Goal: Transaction & Acquisition: Purchase product/service

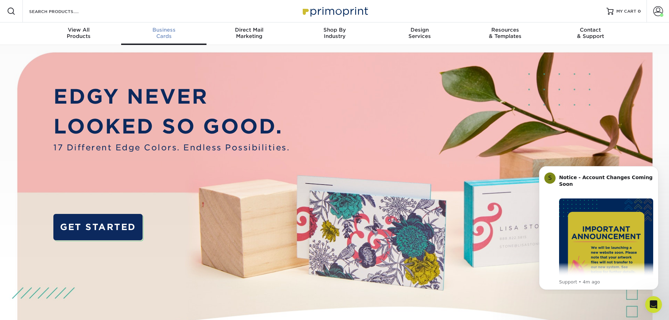
click at [172, 25] on link "Business Cards" at bounding box center [163, 33] width 85 height 22
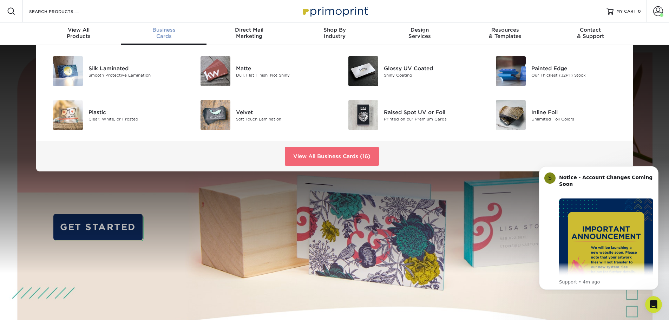
click at [341, 153] on link "View All Business Cards (16)" at bounding box center [332, 156] width 94 height 19
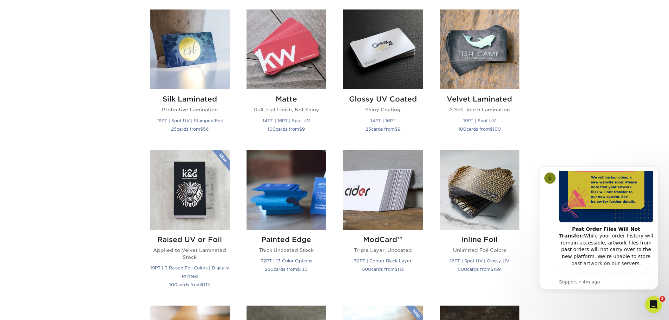
scroll to position [351, 0]
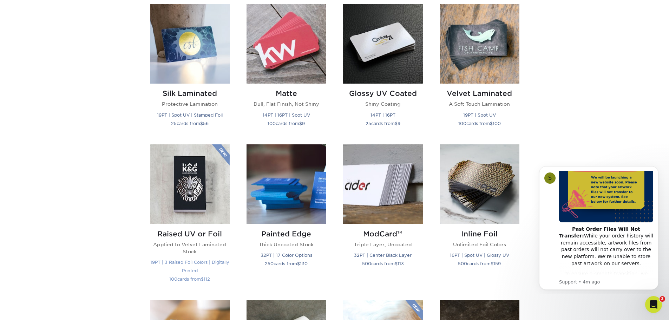
click at [199, 211] on img at bounding box center [190, 184] width 80 height 80
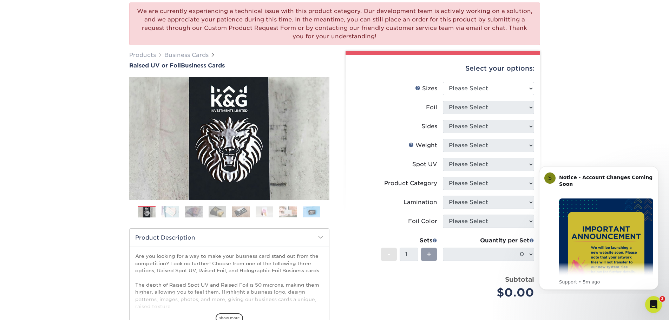
scroll to position [70, 0]
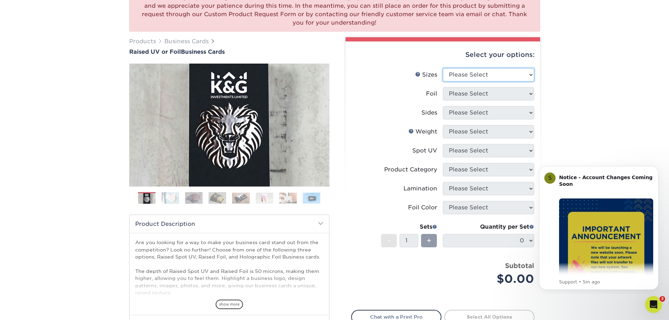
click at [507, 76] on select "Please Select 2" x 3.5" - Standard" at bounding box center [488, 74] width 91 height 13
select select "2.00x3.50"
click at [443, 68] on select "Please Select 2" x 3.5" - Standard" at bounding box center [488, 74] width 91 height 13
click at [490, 94] on select "Please Select No Yes" at bounding box center [488, 93] width 91 height 13
select select "1"
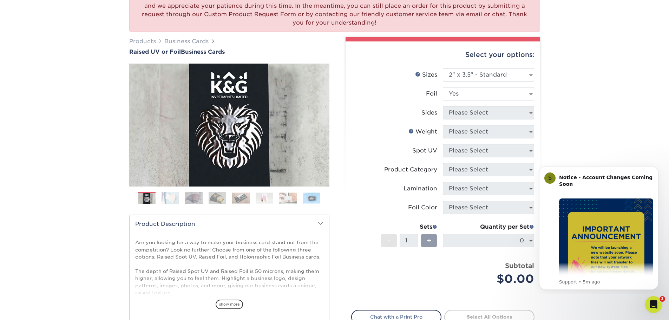
click at [443, 87] on select "Please Select No Yes" at bounding box center [488, 93] width 91 height 13
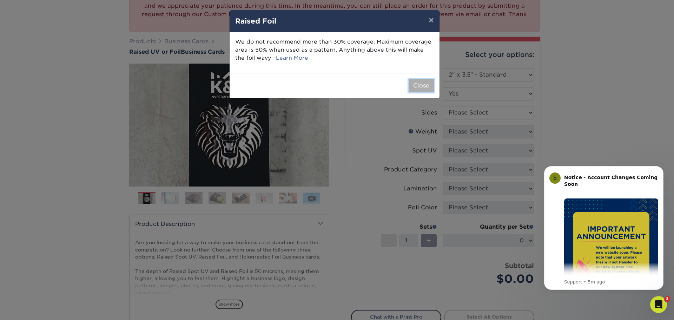
click at [423, 87] on button "Close" at bounding box center [421, 85] width 25 height 13
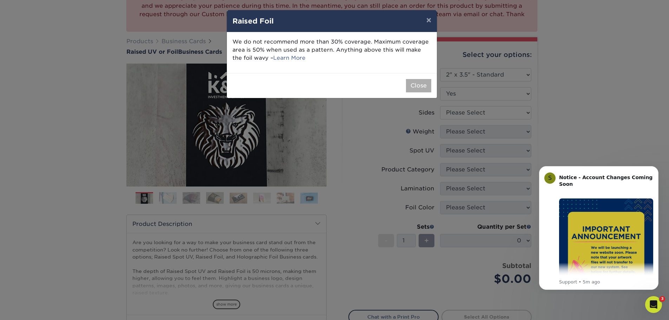
click at [423, 87] on label "Foil" at bounding box center [394, 93] width 91 height 13
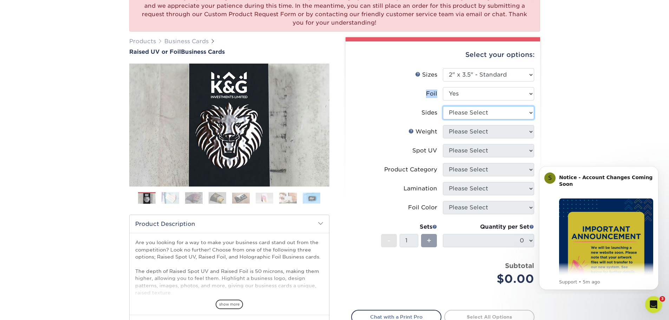
click at [485, 110] on select "Please Select Print Both Sides - Foil Both Sides Print Both Sides - Foil Front …" at bounding box center [488, 112] width 91 height 13
select select "e9e9dfb3-fba1-4d60-972c-fd9ca5904d33"
click at [443, 106] on select "Please Select Print Both Sides - Foil Both Sides Print Both Sides - Foil Front …" at bounding box center [488, 112] width 91 height 13
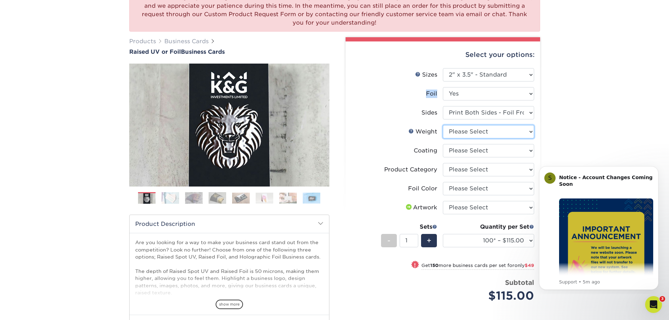
click at [502, 129] on select "Please Select 16PT" at bounding box center [488, 131] width 91 height 13
select select "16PT"
click at [443, 125] on select "Please Select 16PT" at bounding box center [488, 131] width 91 height 13
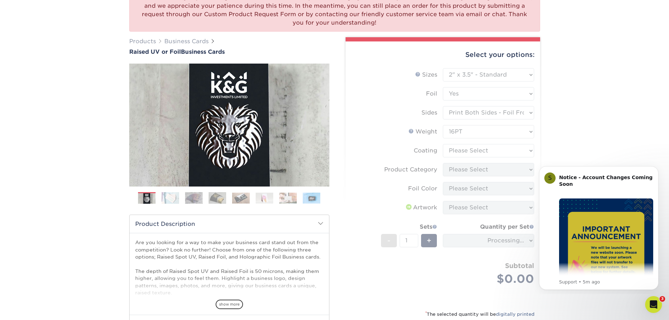
click at [473, 150] on form "Sizes Help Sizes Please Select 2" x 3.5" - Standard Foil Please Select" at bounding box center [442, 185] width 183 height 234
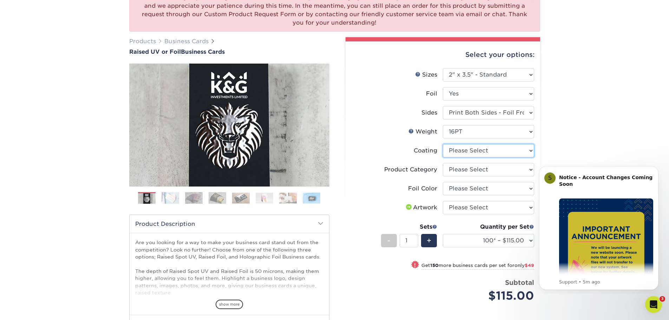
click at [457, 153] on select at bounding box center [488, 150] width 91 height 13
select select "3e7618de-abca-4bda-9f97-8b9129e913d8"
click at [443, 144] on select at bounding box center [488, 150] width 91 height 13
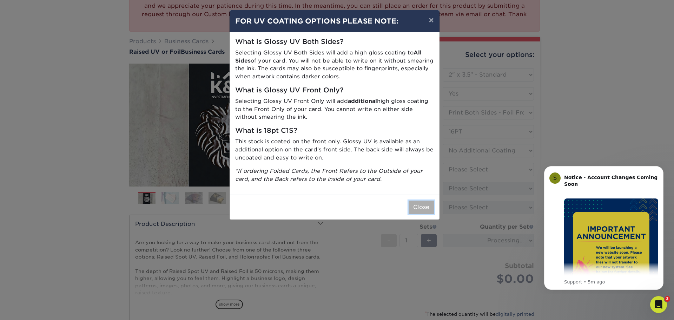
click at [411, 204] on button "Close" at bounding box center [421, 207] width 25 height 13
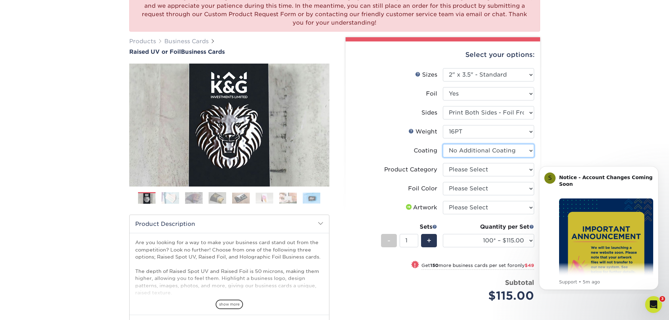
click at [482, 153] on select at bounding box center [488, 150] width 91 height 13
click at [480, 170] on select "Please Select Business Cards" at bounding box center [488, 169] width 91 height 13
select select "3b5148f1-0588-4f88-a218-97bcfdce65c1"
click at [443, 163] on select "Please Select Business Cards" at bounding box center [488, 169] width 91 height 13
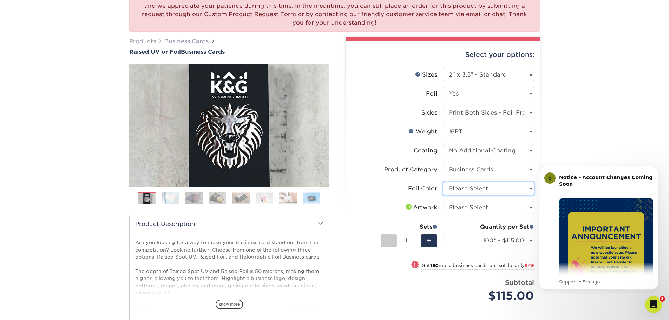
click at [482, 186] on select "Please Select Silver Foil Gold Foil Holographic Foil" at bounding box center [488, 188] width 91 height 13
select select "a834dd52-fe06-4ed6-9a86-5bd3c2d02515"
click at [443, 182] on select "Please Select Silver Foil Gold Foil Holographic Foil" at bounding box center [488, 188] width 91 height 13
click at [481, 203] on select "Please Select I will upload files I need a design - $100" at bounding box center [488, 207] width 91 height 13
select select "upload"
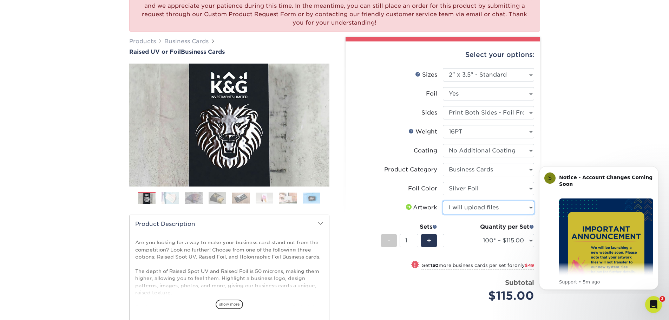
click at [443, 201] on select "Please Select I will upload files I need a design - $100" at bounding box center [488, 207] width 91 height 13
click at [483, 226] on div "Quantity per Set" at bounding box center [488, 227] width 91 height 8
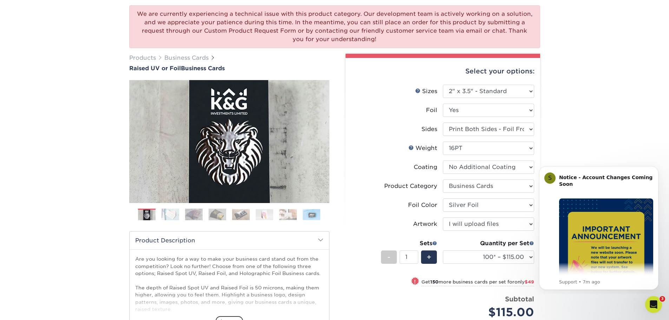
scroll to position [0, 0]
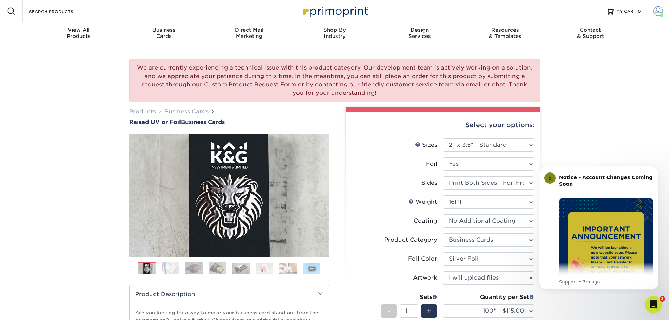
click at [656, 11] on span at bounding box center [658, 11] width 10 height 10
